Goal: Use online tool/utility: Utilize a website feature to perform a specific function

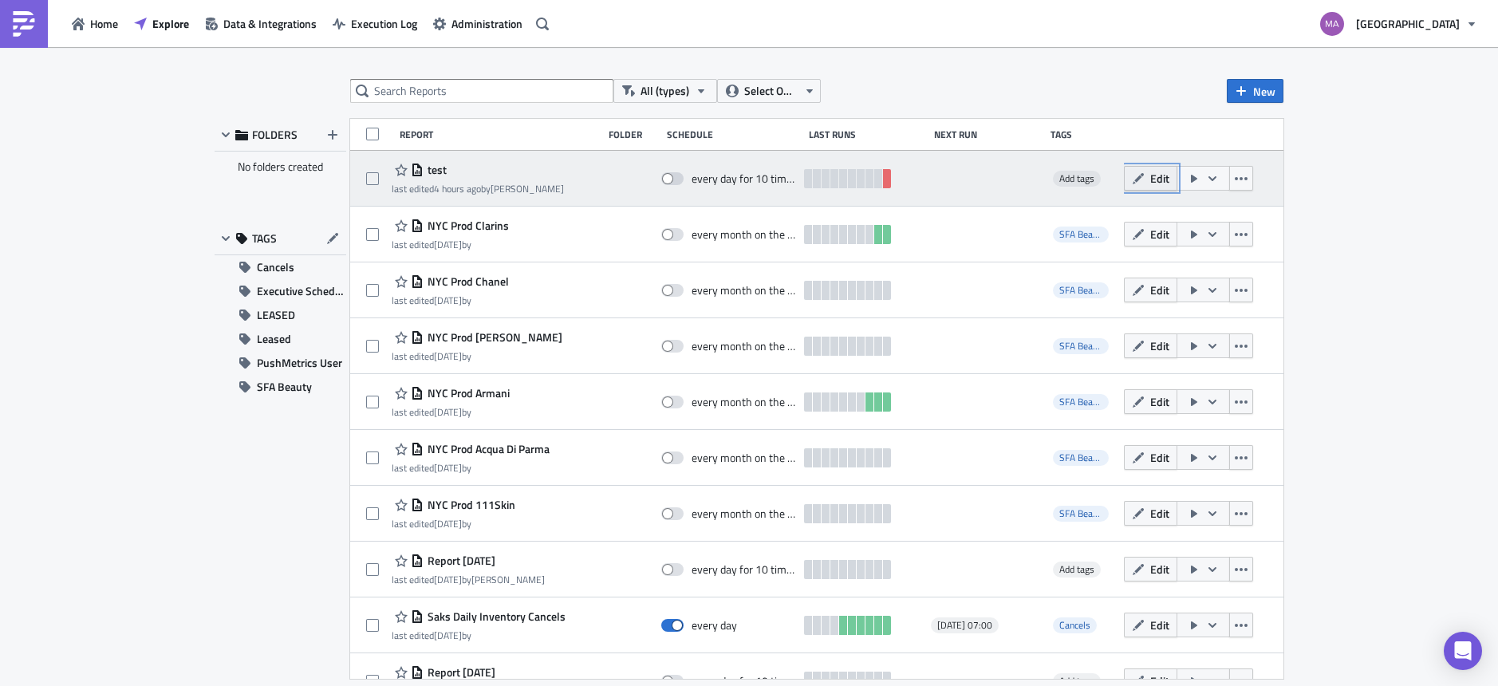
click at [1150, 176] on span "Edit" at bounding box center [1159, 178] width 19 height 17
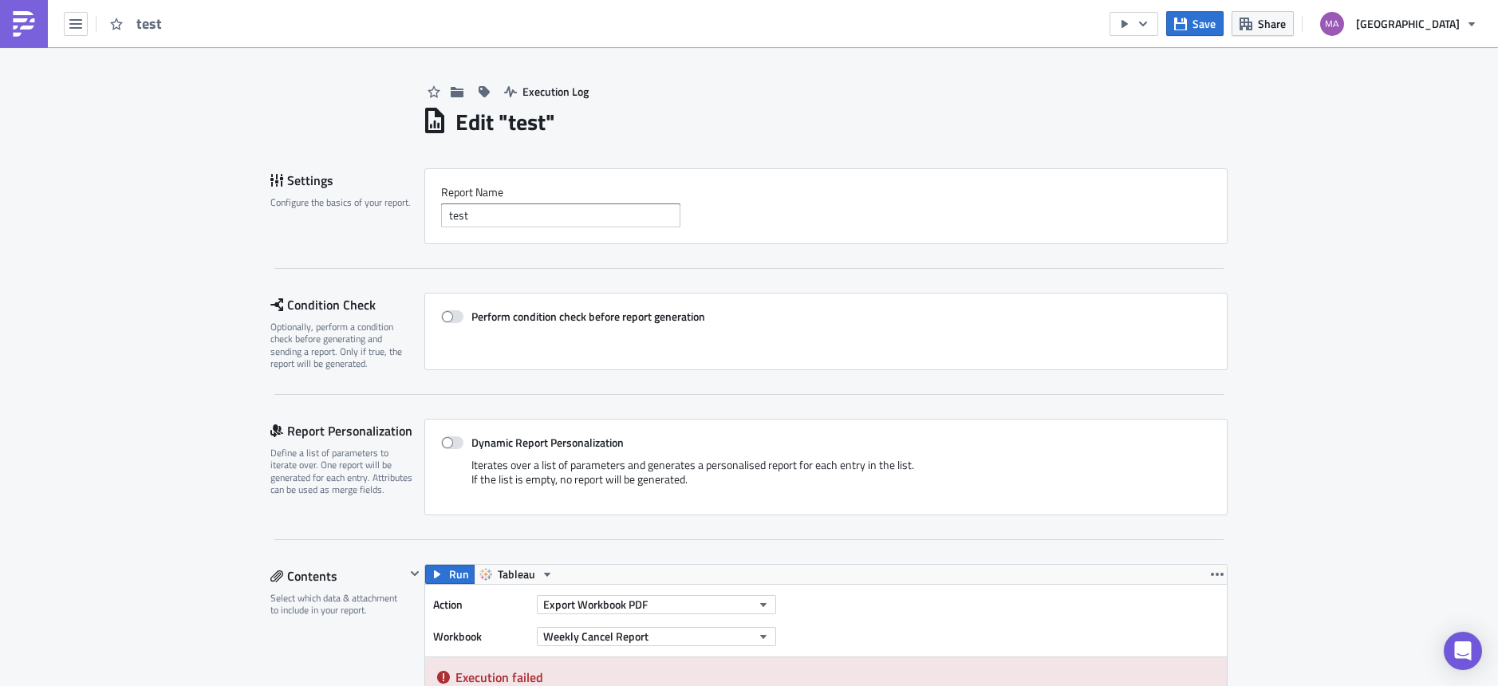
scroll to position [519, 0]
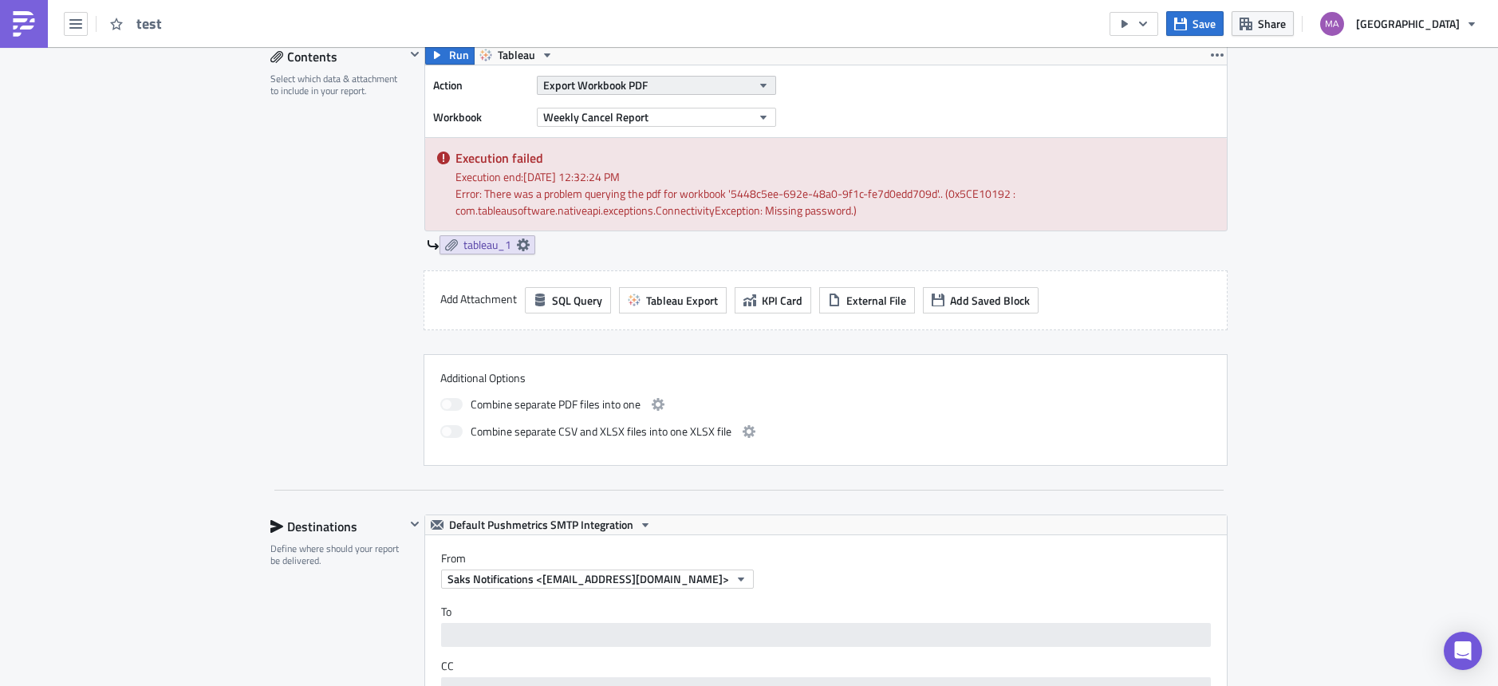
click at [629, 89] on span "Export Workbook PDF" at bounding box center [595, 85] width 104 height 17
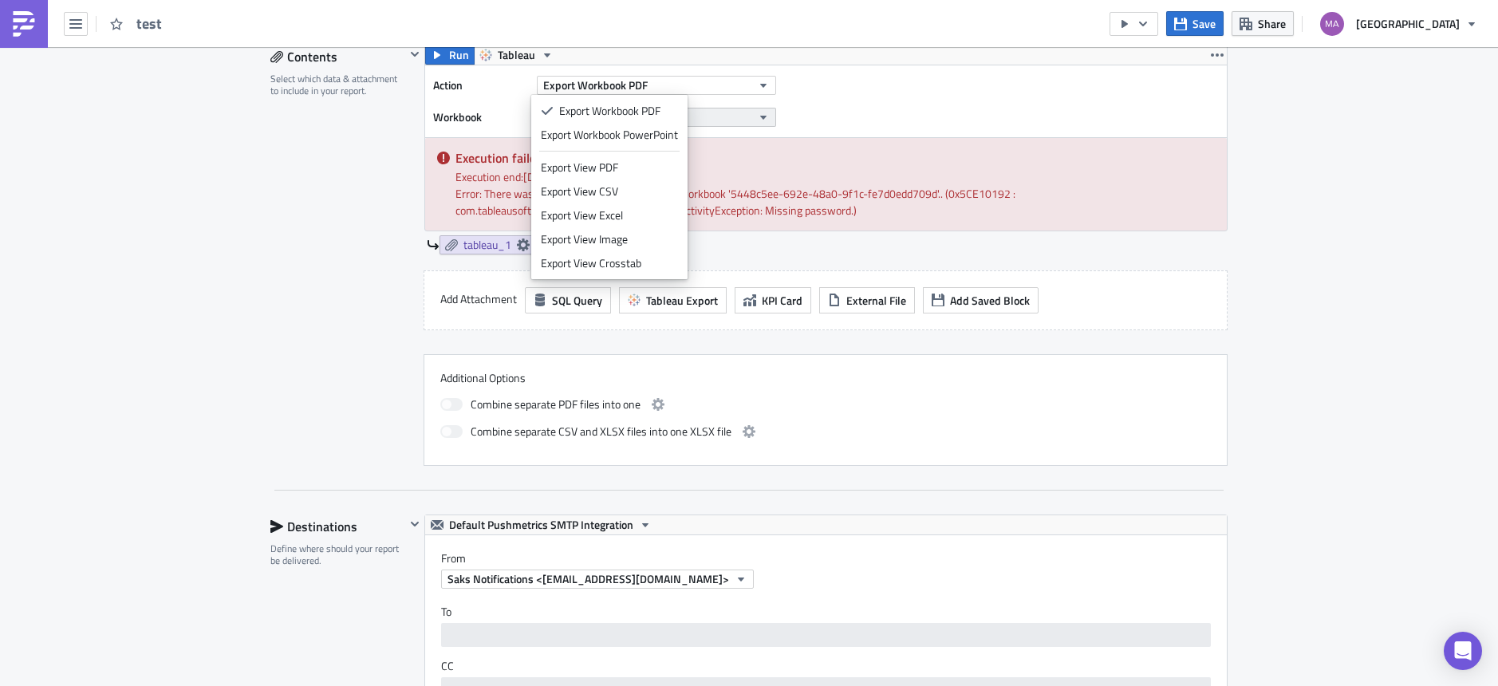
click at [712, 112] on button "Weekly Cancel Report" at bounding box center [656, 117] width 239 height 19
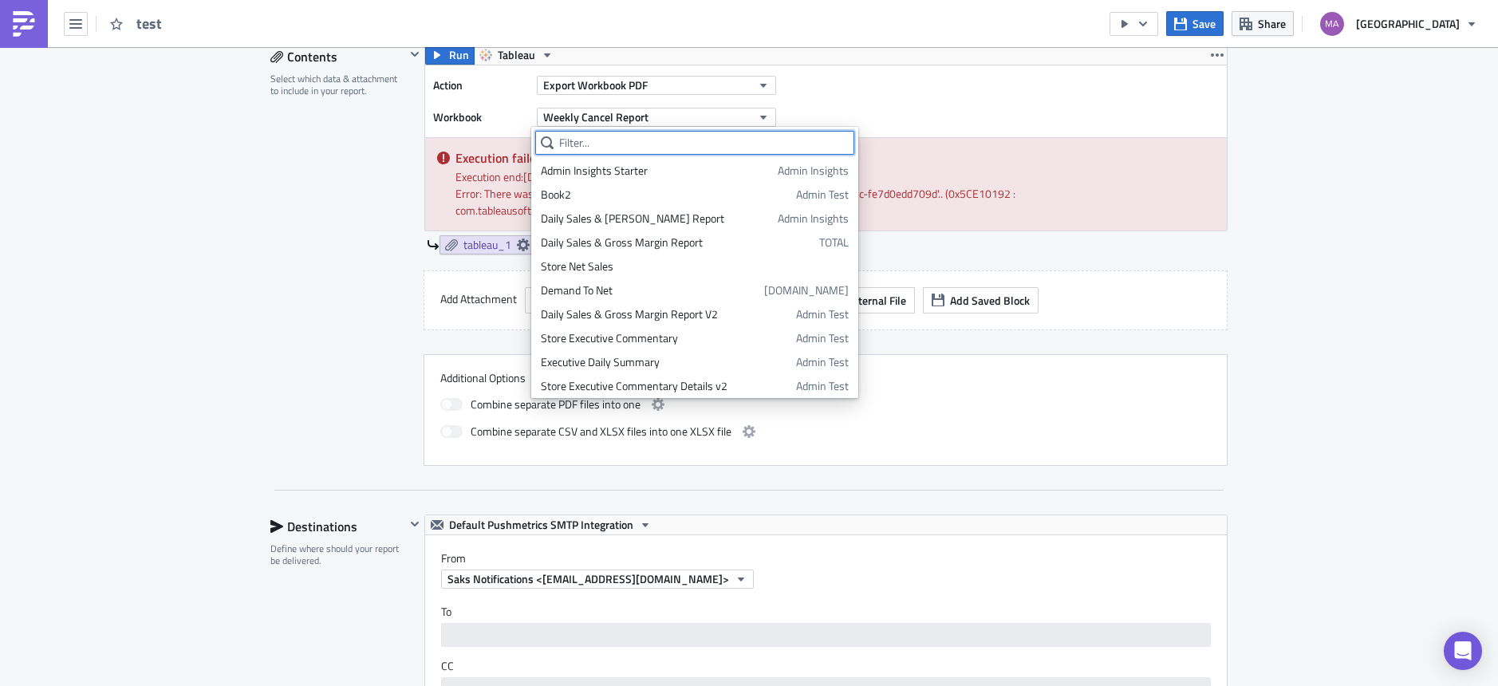
click at [673, 151] on input "text" at bounding box center [694, 143] width 319 height 24
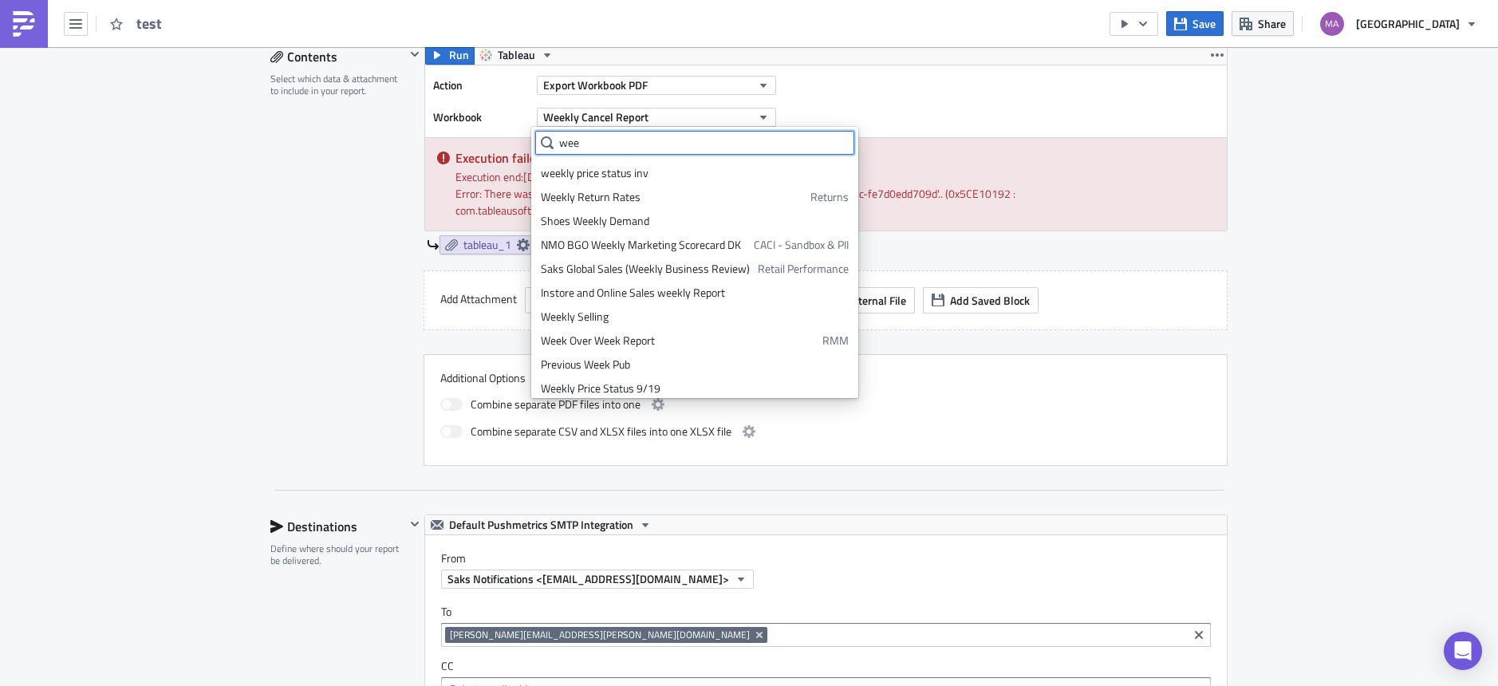
scroll to position [530, 0]
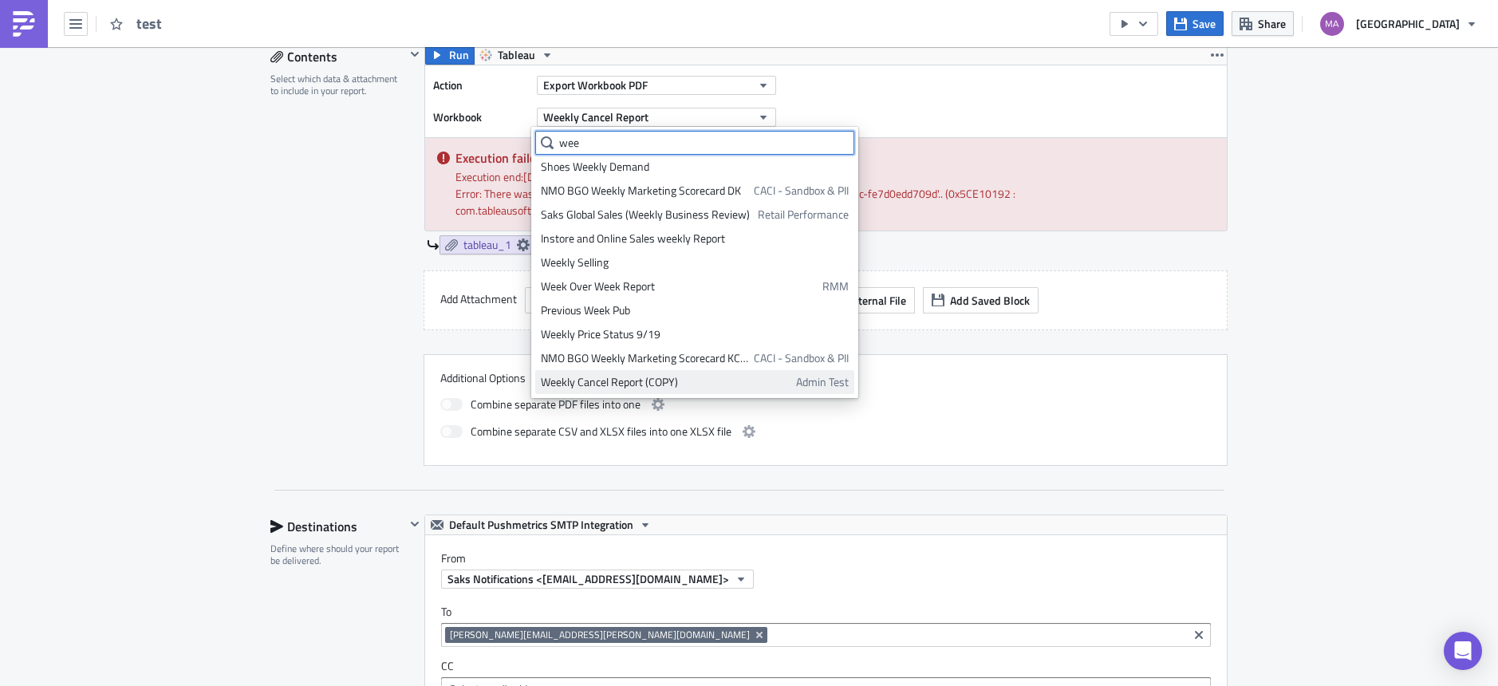
type input "wee"
click at [666, 384] on div "Weekly Cancel Report (COPY)" at bounding box center [666, 382] width 250 height 16
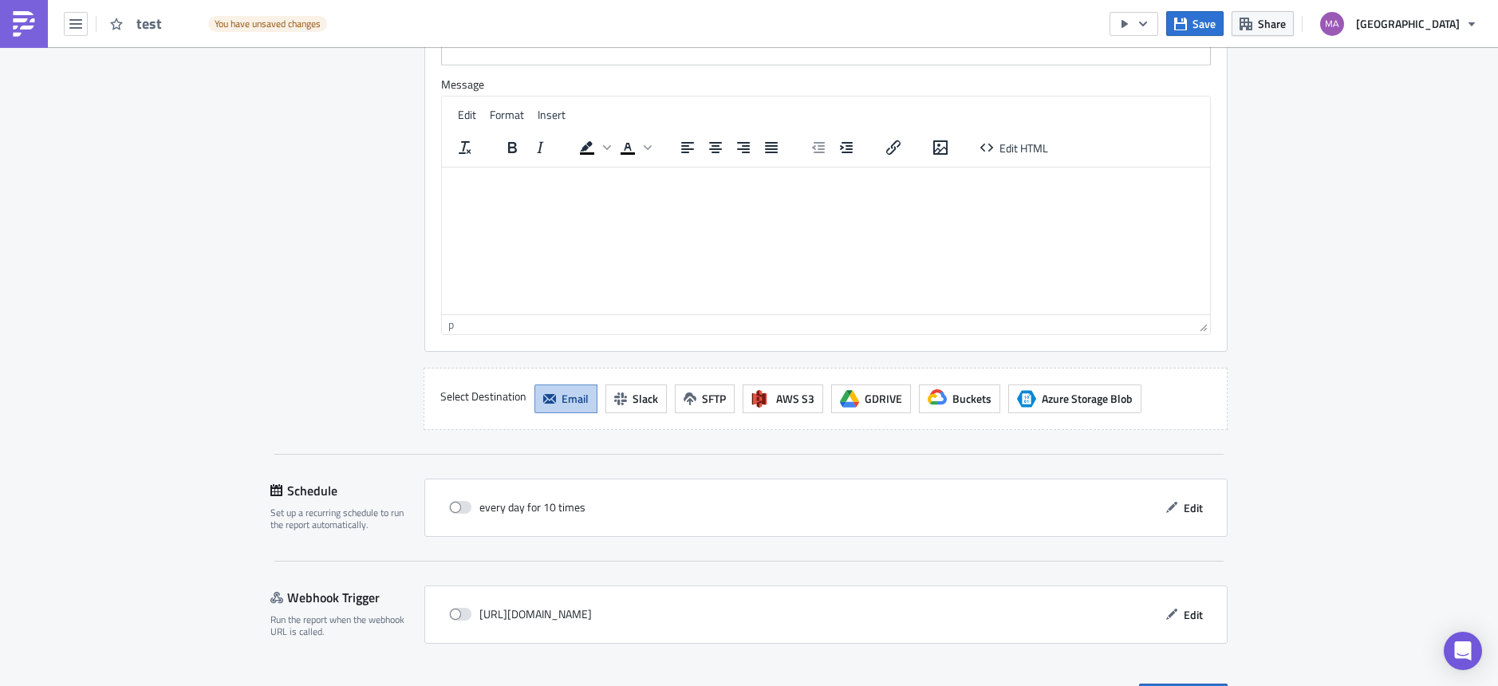
scroll to position [1343, 0]
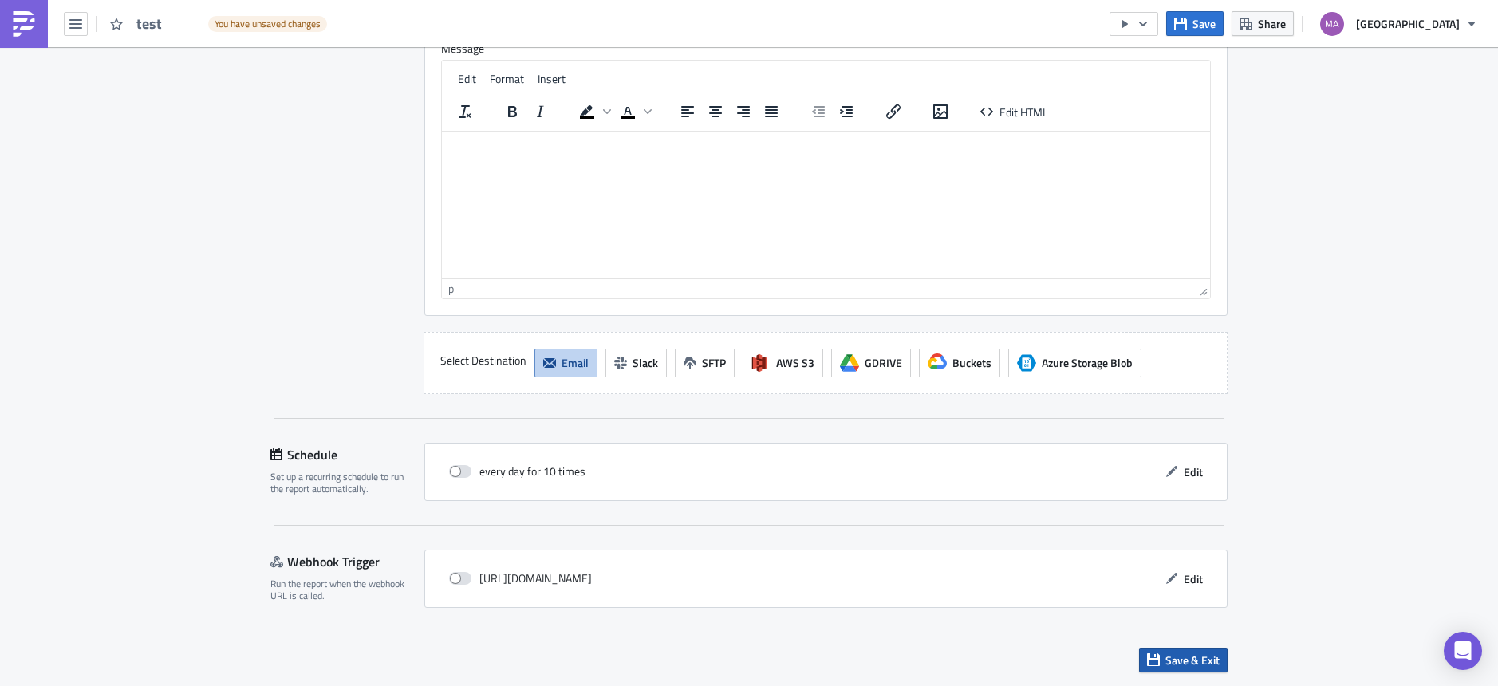
click at [1208, 656] on span "Save & Exit" at bounding box center [1192, 660] width 54 height 17
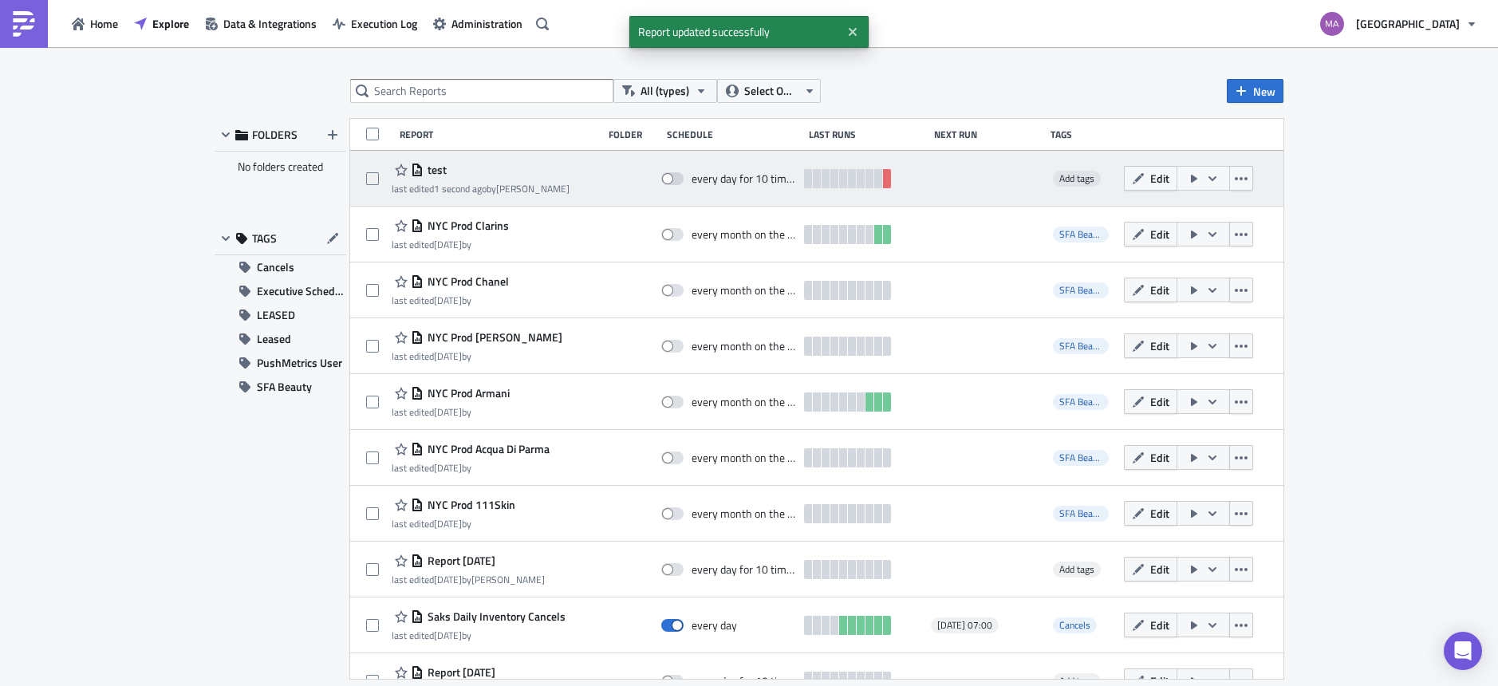
click at [1193, 177] on button "button" at bounding box center [1202, 178] width 53 height 25
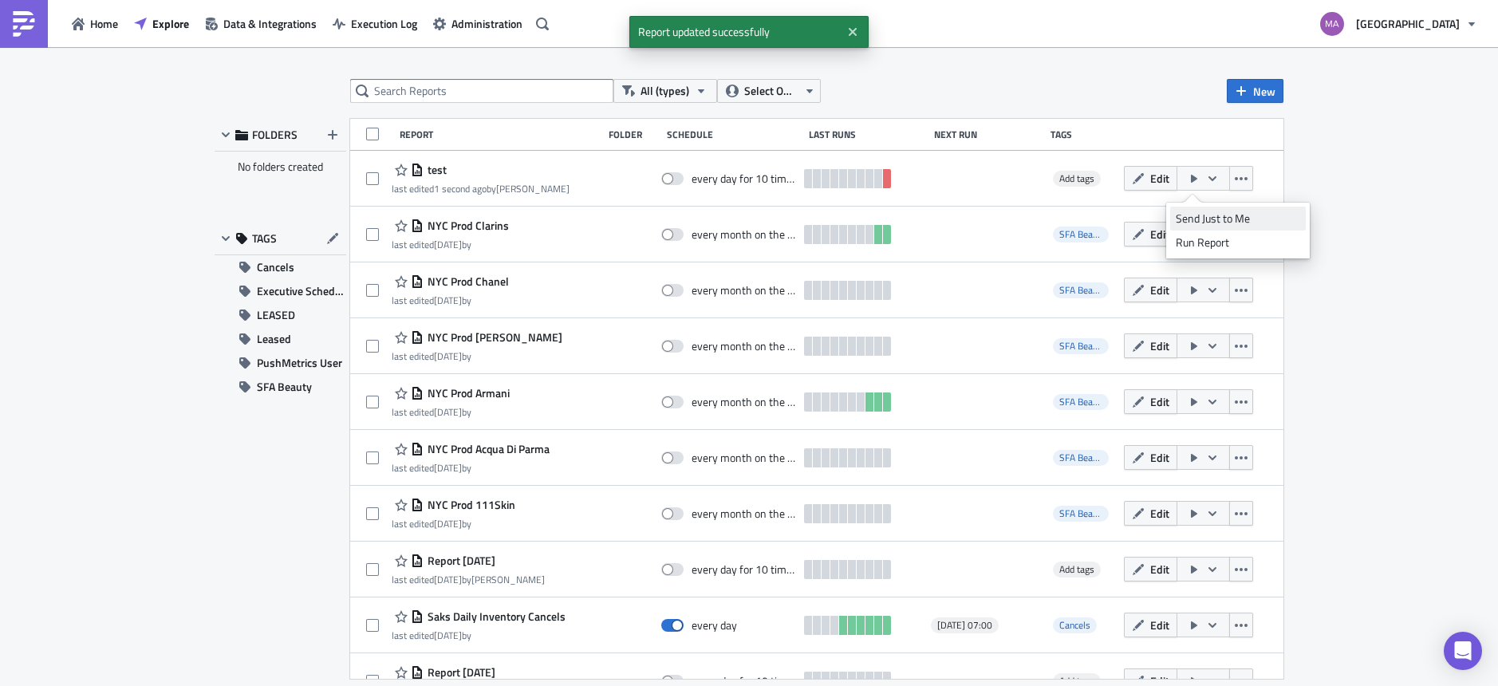
click at [1190, 212] on div "Send Just to Me" at bounding box center [1237, 219] width 124 height 16
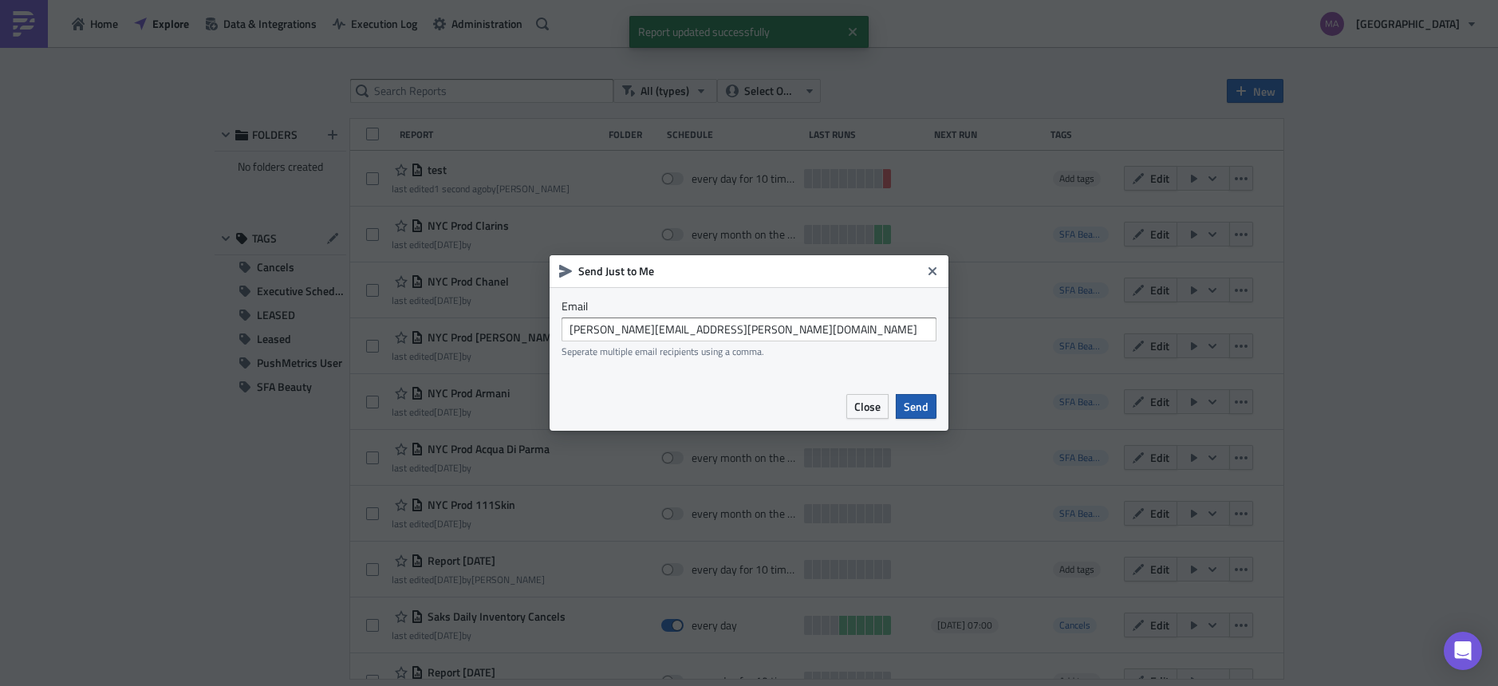
click at [911, 404] on span "Send" at bounding box center [916, 406] width 25 height 17
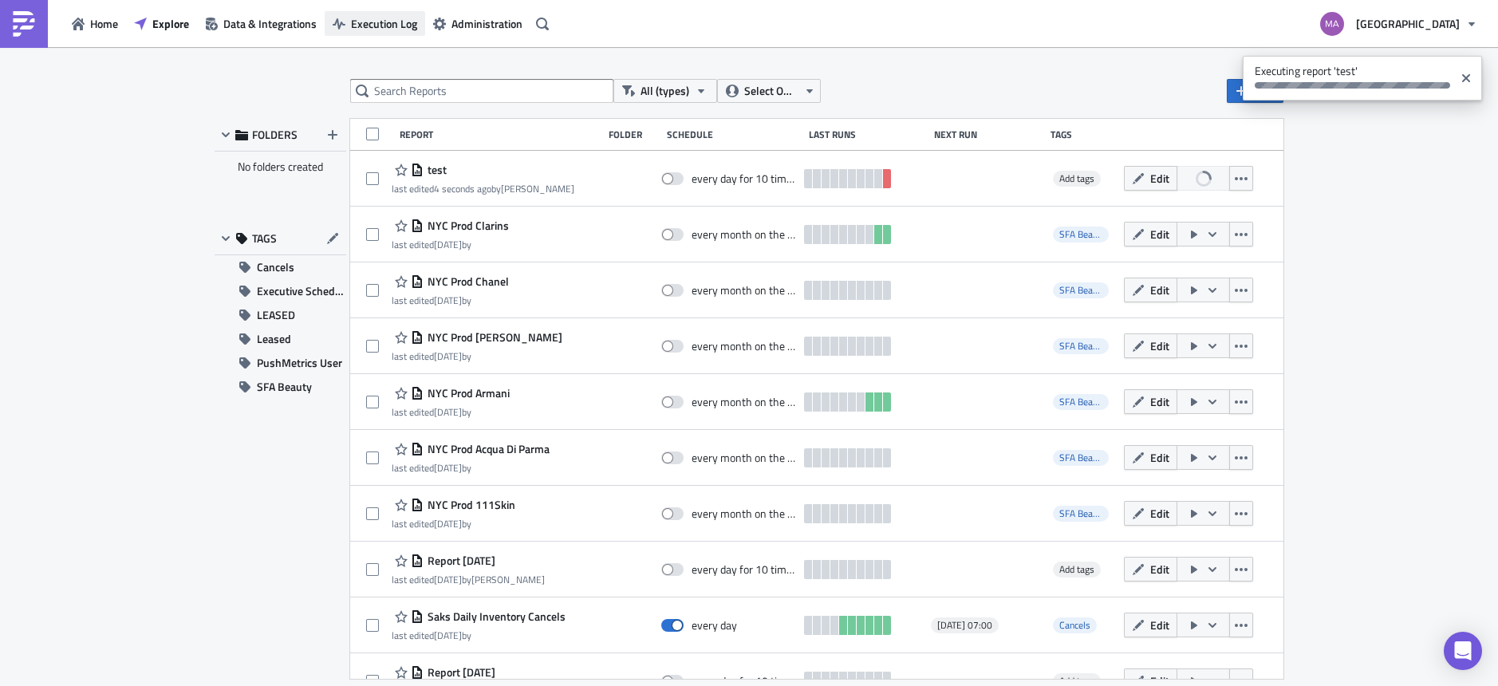
click at [364, 26] on span "Execution Log" at bounding box center [384, 23] width 66 height 17
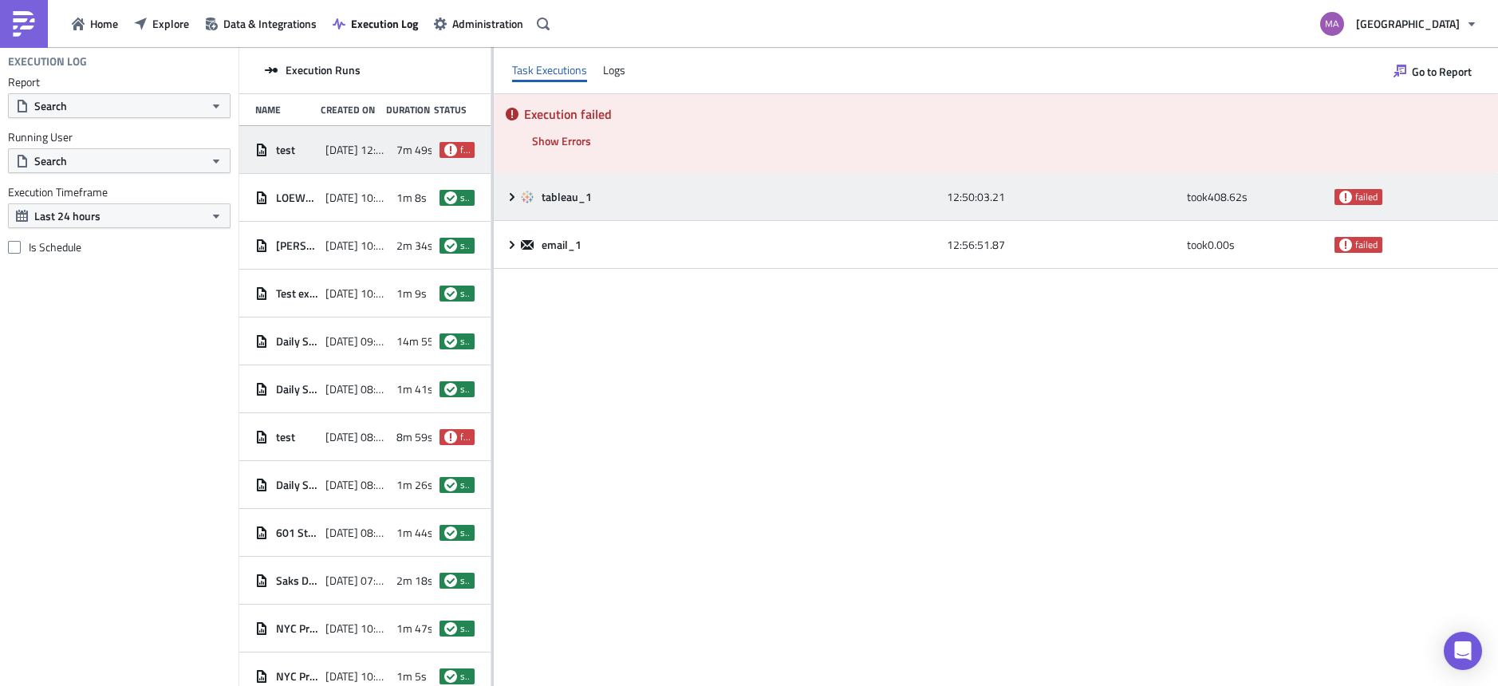
click at [715, 195] on div "tableau_1" at bounding box center [730, 197] width 418 height 14
